Goal: Download file/media

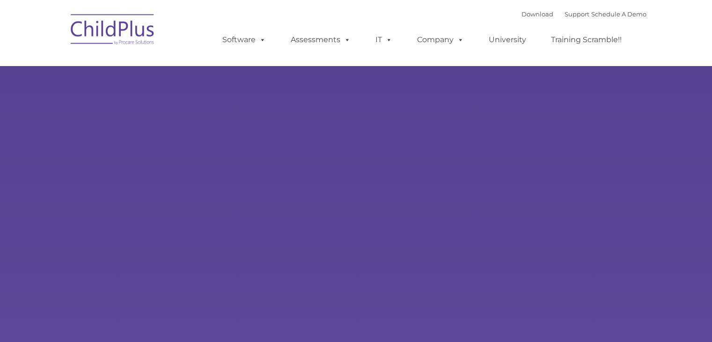
type input ""
select select "MEDIUM"
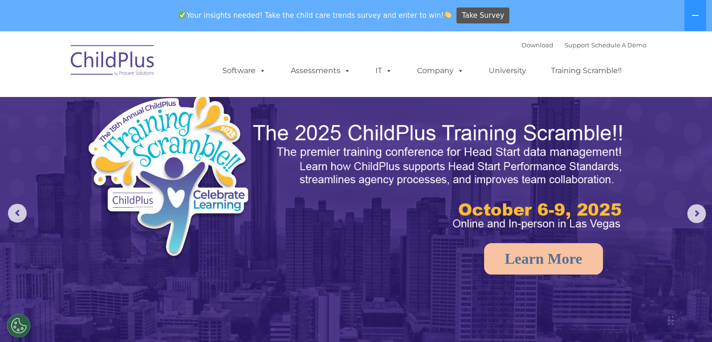
click at [118, 68] on img at bounding box center [113, 61] width 94 height 47
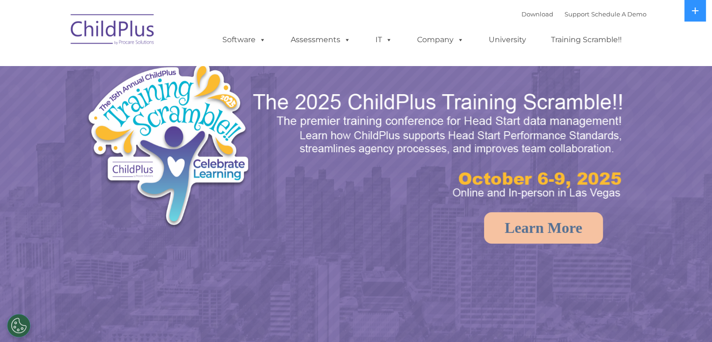
select select "MEDIUM"
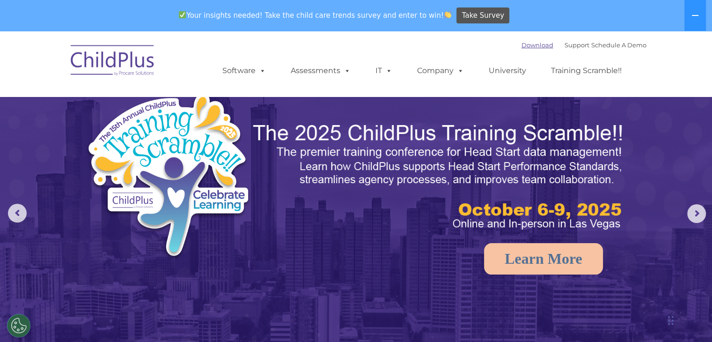
click at [536, 45] on link "Download" at bounding box center [537, 44] width 32 height 7
